Goal: Information Seeking & Learning: Learn about a topic

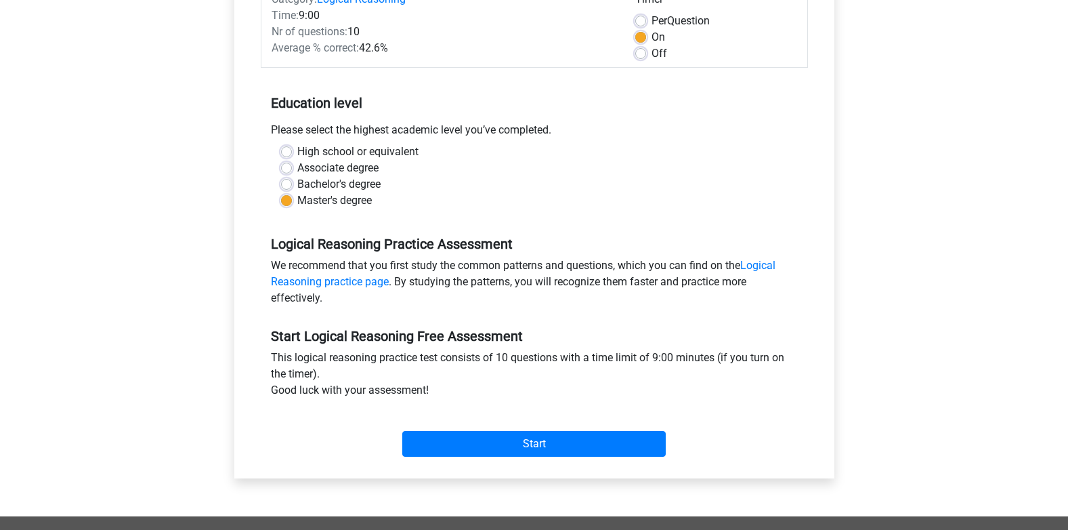
scroll to position [203, 0]
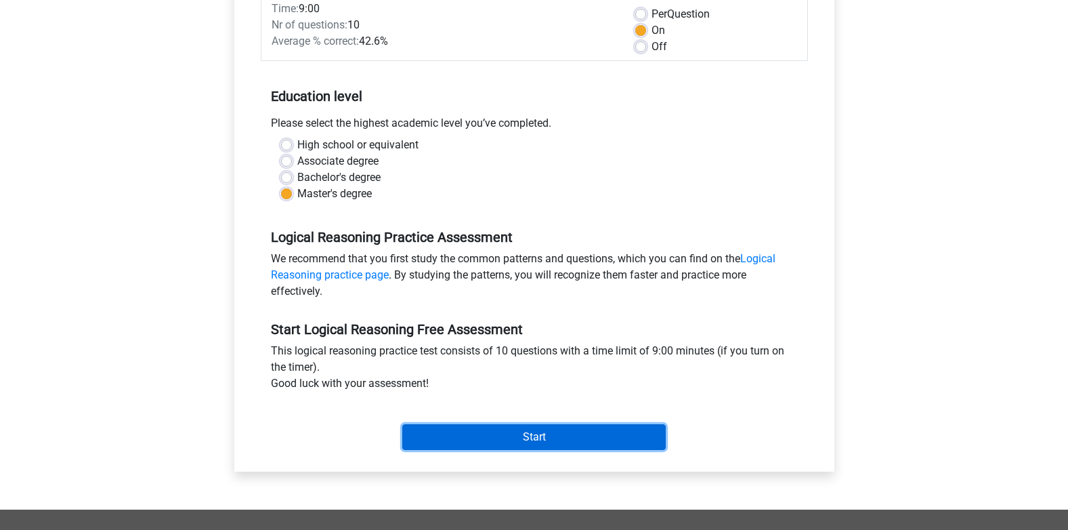
click at [550, 436] on input "Start" at bounding box center [533, 437] width 263 height 26
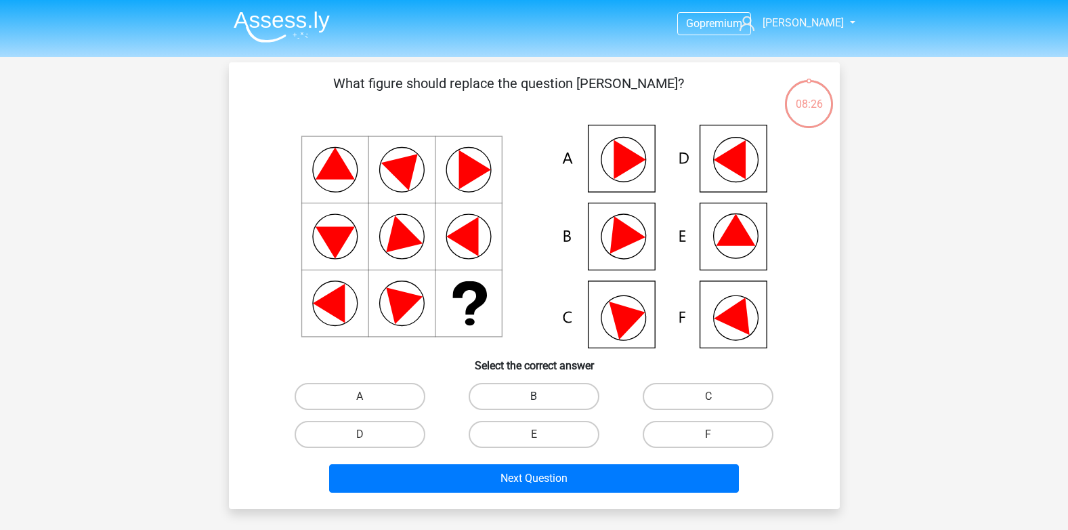
click at [498, 390] on label "B" at bounding box center [534, 396] width 131 height 27
click at [534, 396] on input "B" at bounding box center [538, 400] width 9 height 9
radio input "true"
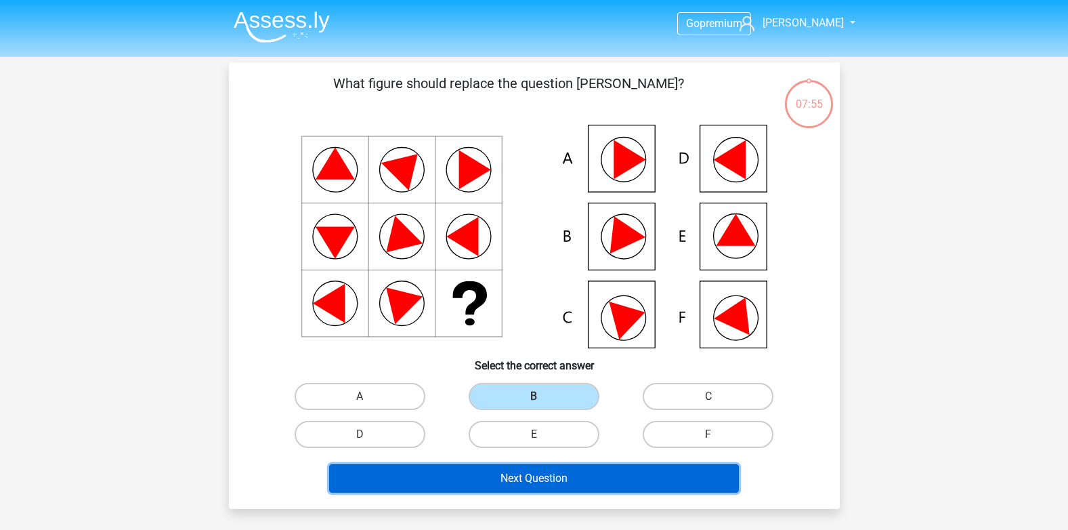
click at [562, 471] on button "Next Question" at bounding box center [534, 478] width 410 height 28
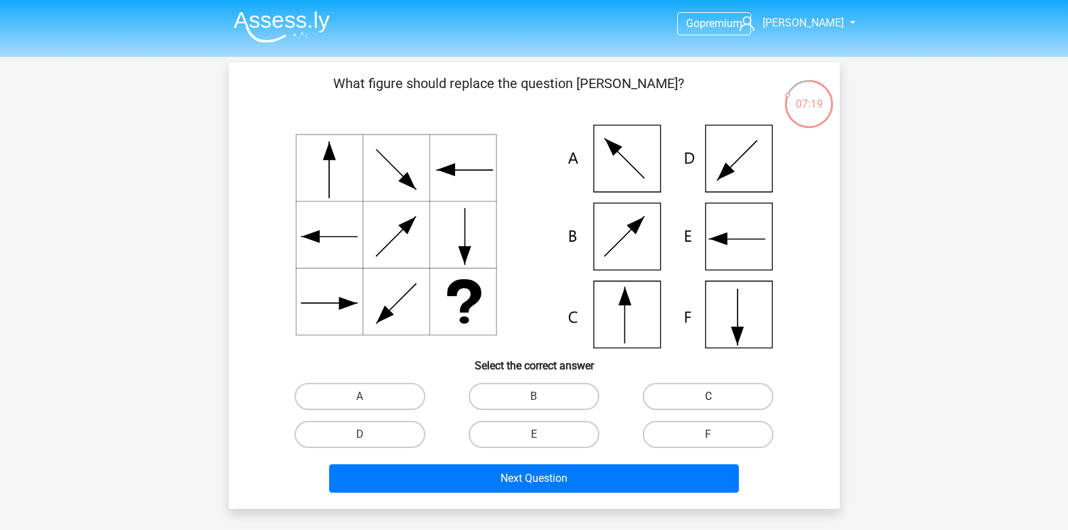
click at [696, 400] on label "C" at bounding box center [708, 396] width 131 height 27
click at [708, 400] on input "C" at bounding box center [712, 400] width 9 height 9
radio input "true"
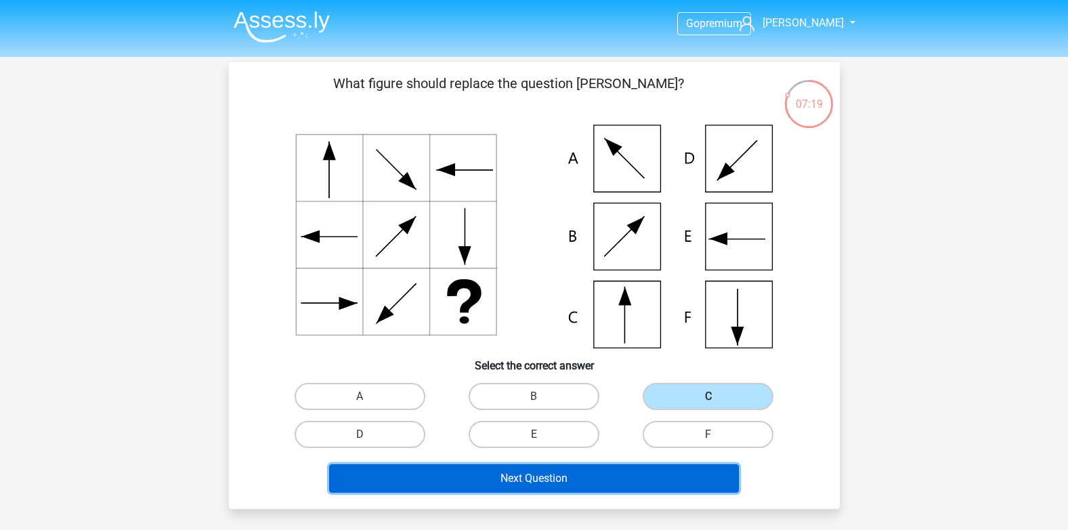
click at [525, 472] on button "Next Question" at bounding box center [534, 478] width 410 height 28
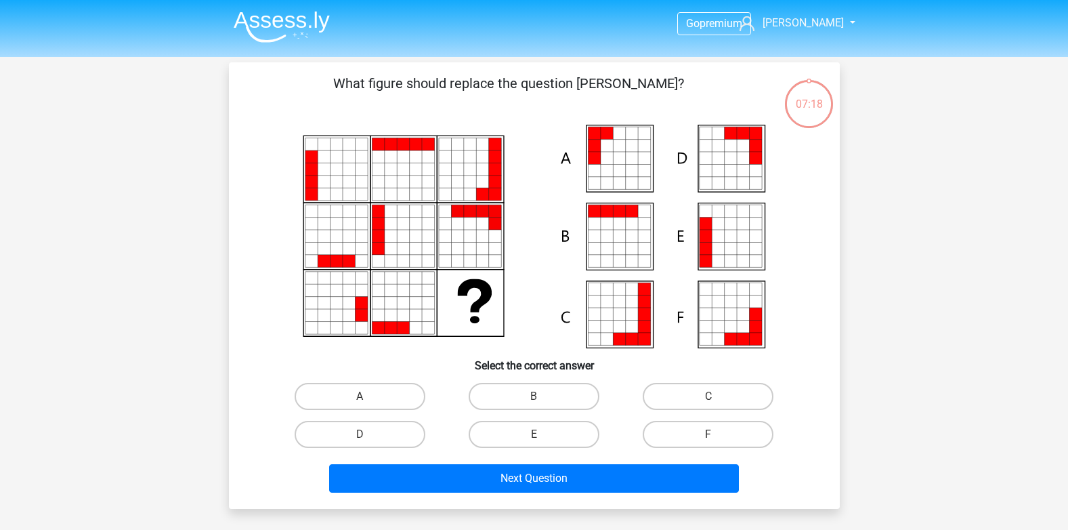
scroll to position [62, 0]
